Goal: Find specific page/section: Find specific page/section

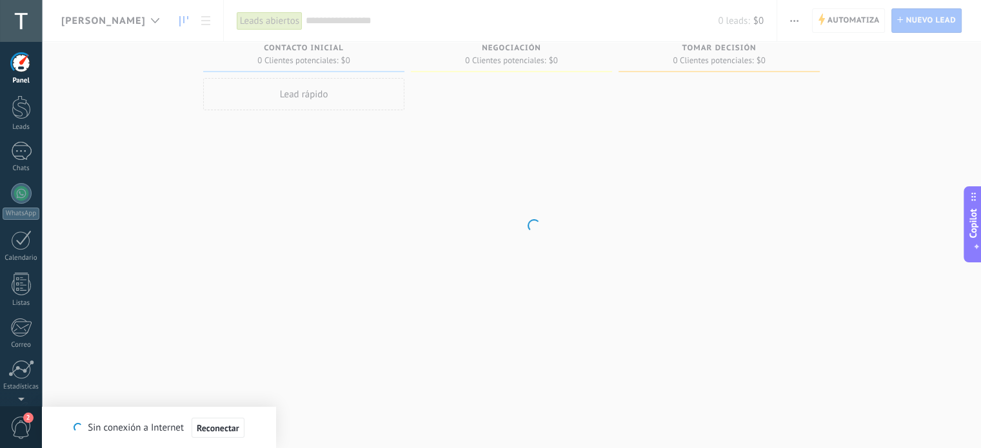
scroll to position [22, 0]
click at [14, 66] on div at bounding box center [21, 63] width 19 height 19
click at [15, 371] on div at bounding box center [21, 369] width 26 height 19
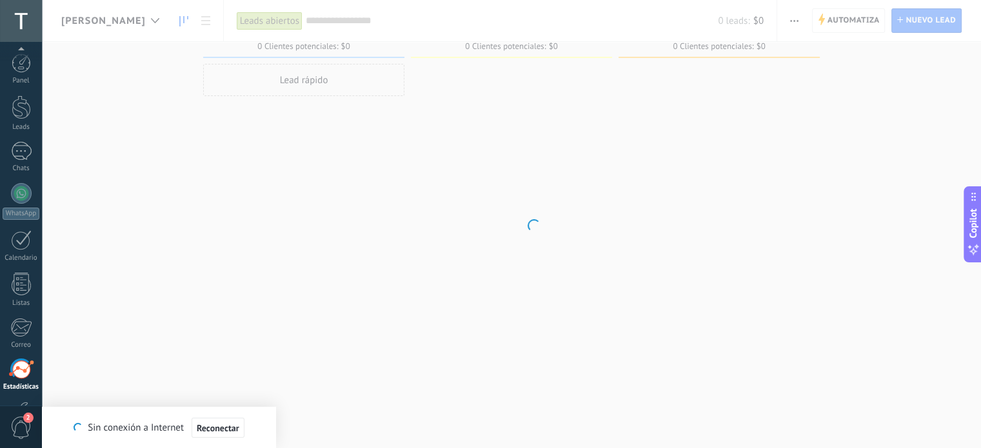
scroll to position [88, 0]
